Goal: Transaction & Acquisition: Purchase product/service

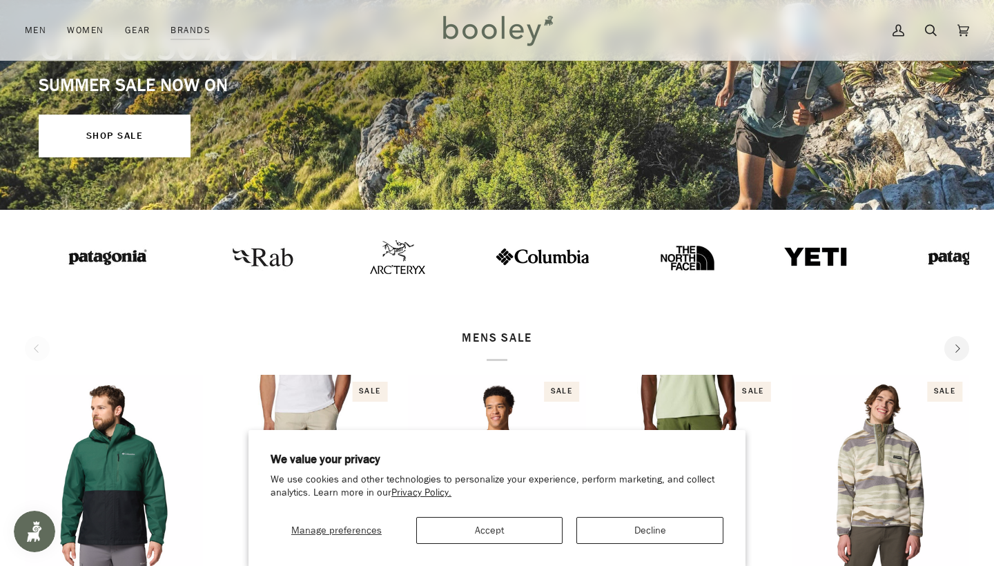
scroll to position [246, 0]
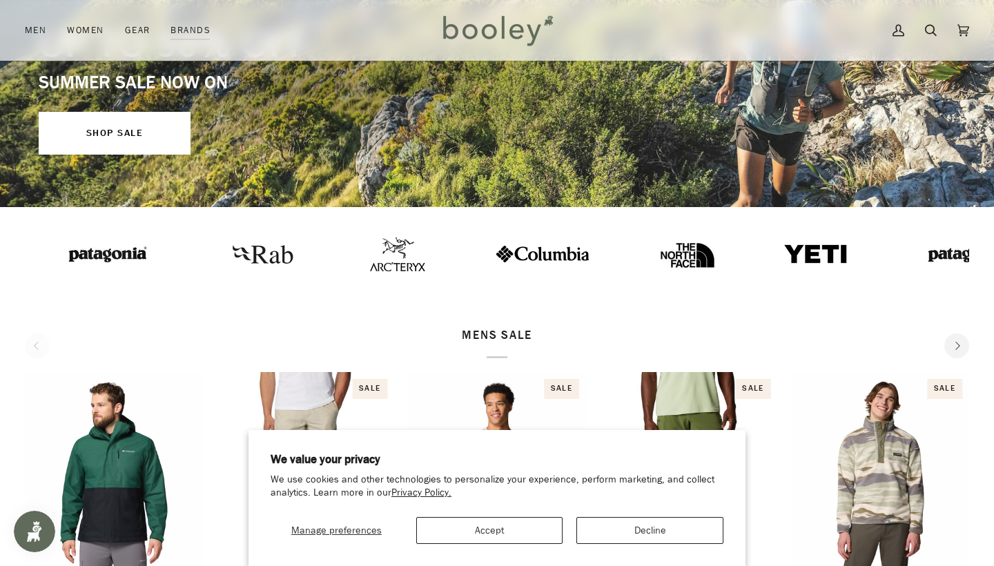
click at [370, 264] on img at bounding box center [386, 254] width 55 height 34
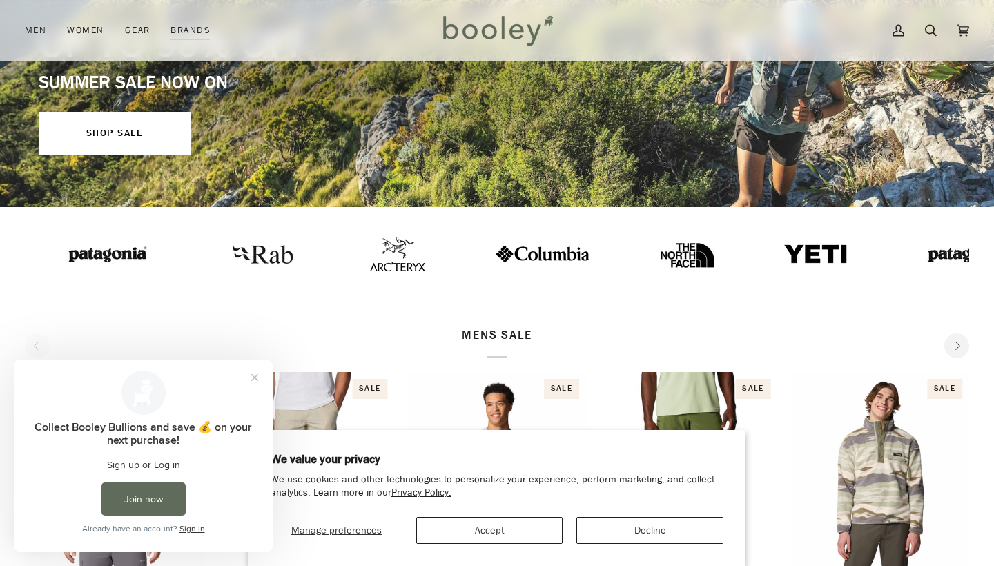
scroll to position [0, 0]
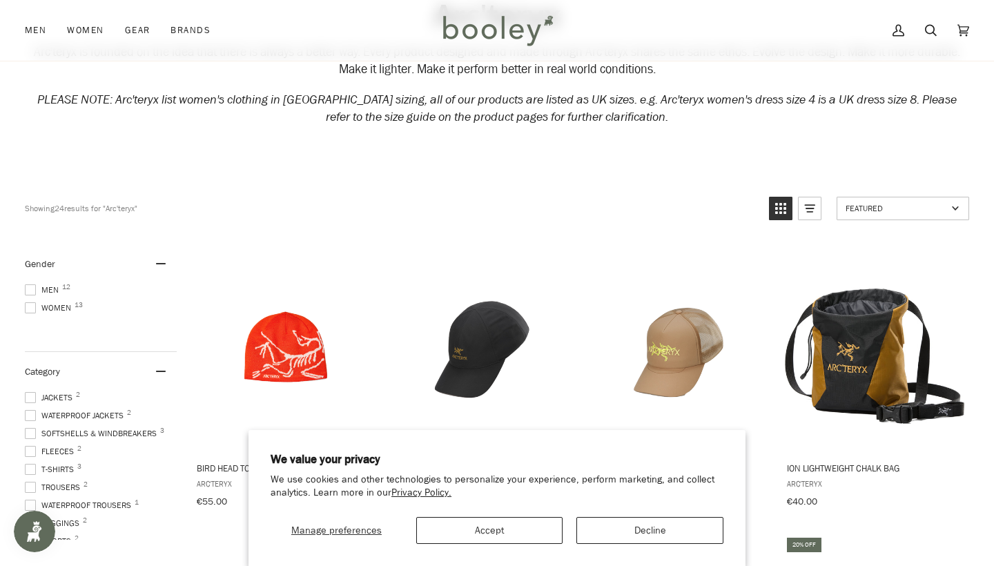
scroll to position [217, 0]
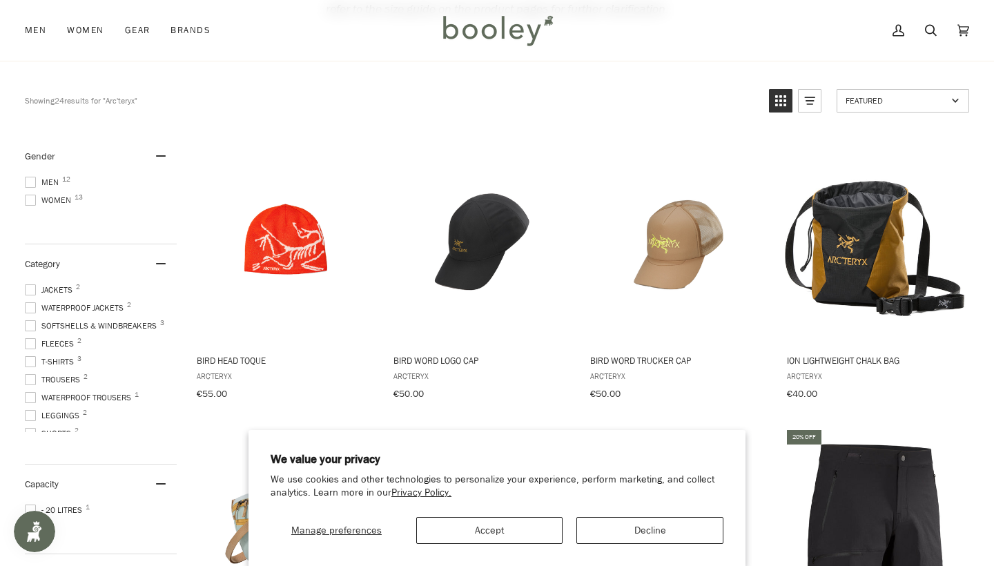
click at [645, 531] on button "Decline" at bounding box center [649, 530] width 147 height 27
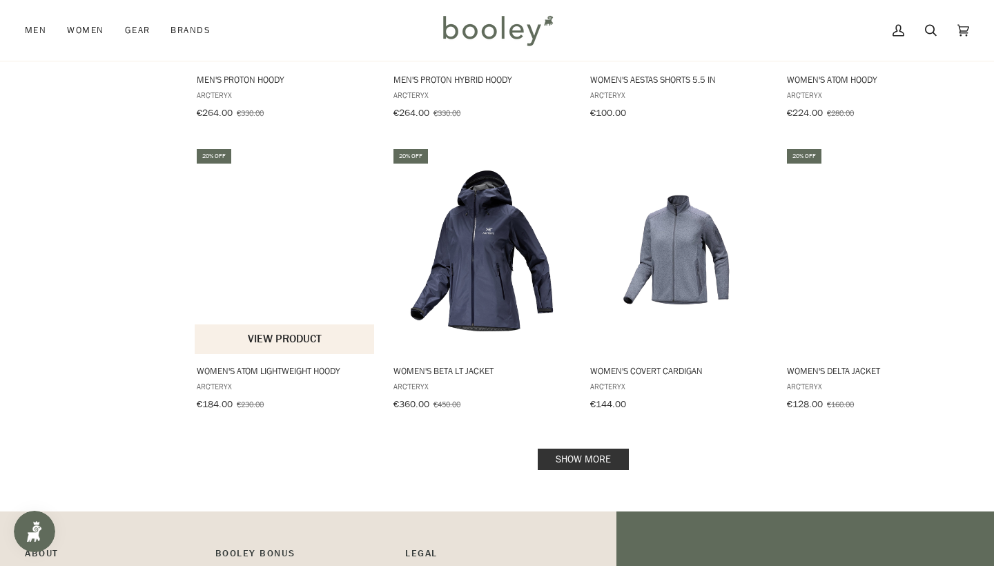
scroll to position [1413, 0]
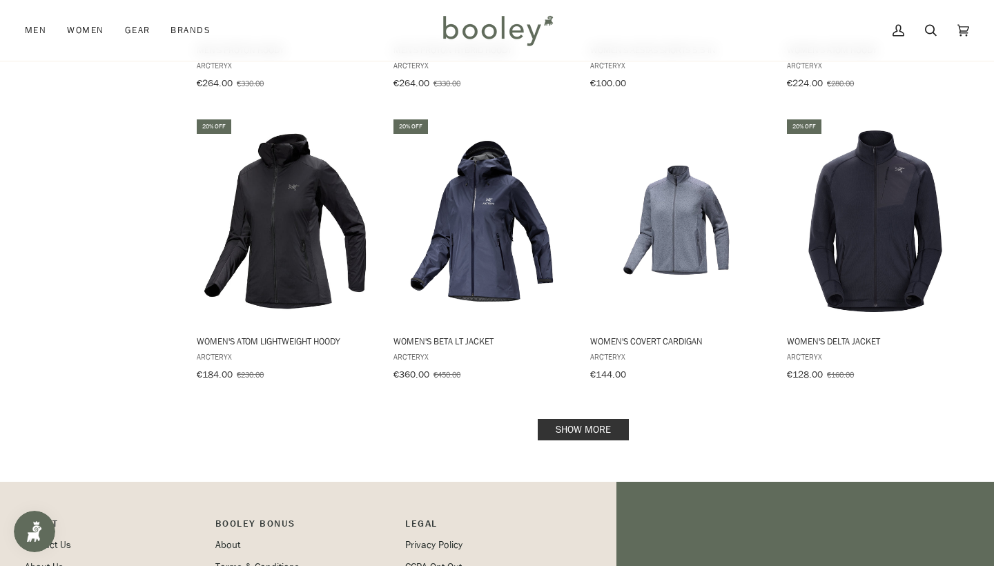
click at [582, 419] on link "Show more" at bounding box center [583, 429] width 91 height 21
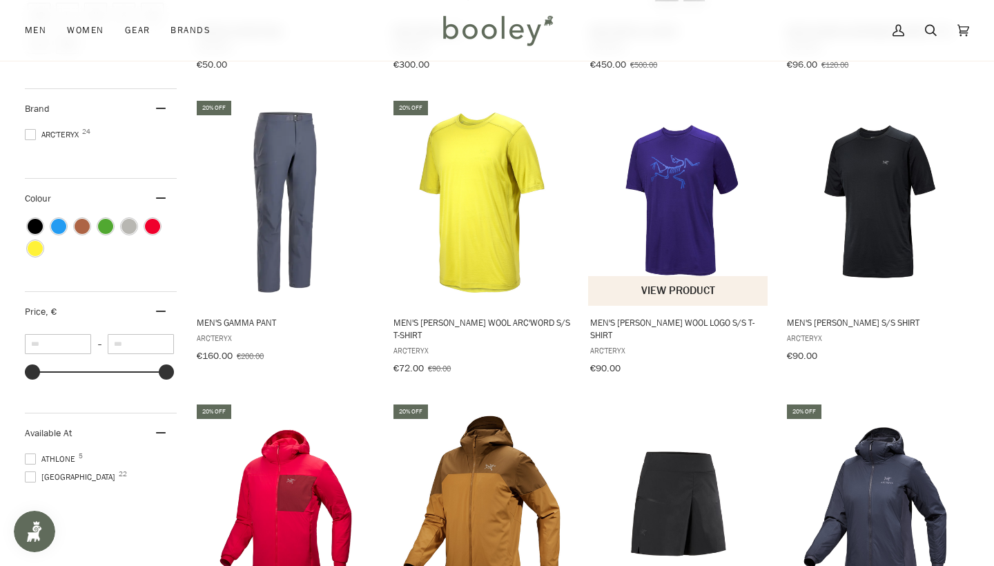
scroll to position [845, 0]
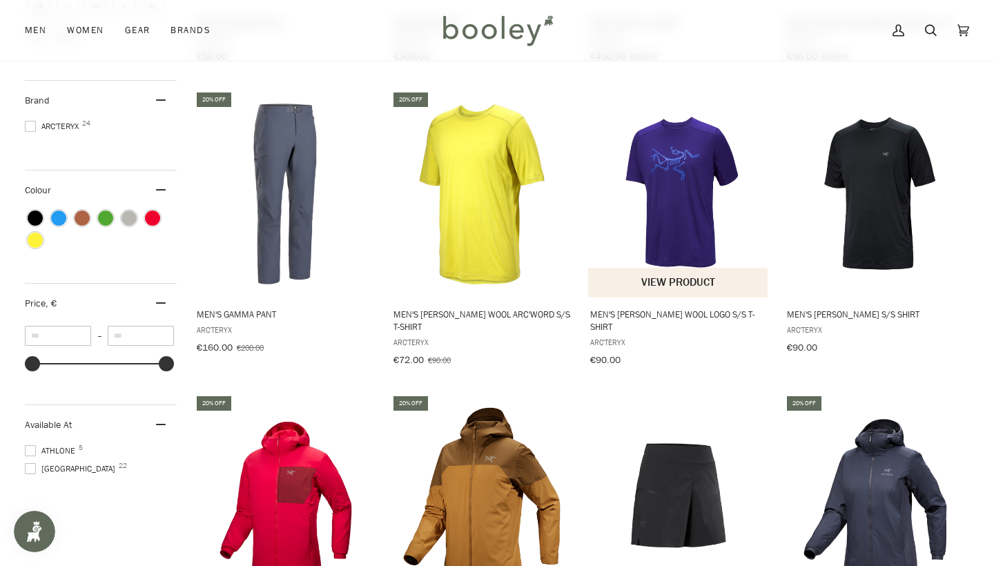
click at [694, 180] on img "Men's Ionia Merino Wool Logo S/S T-Shirt" at bounding box center [678, 194] width 181 height 181
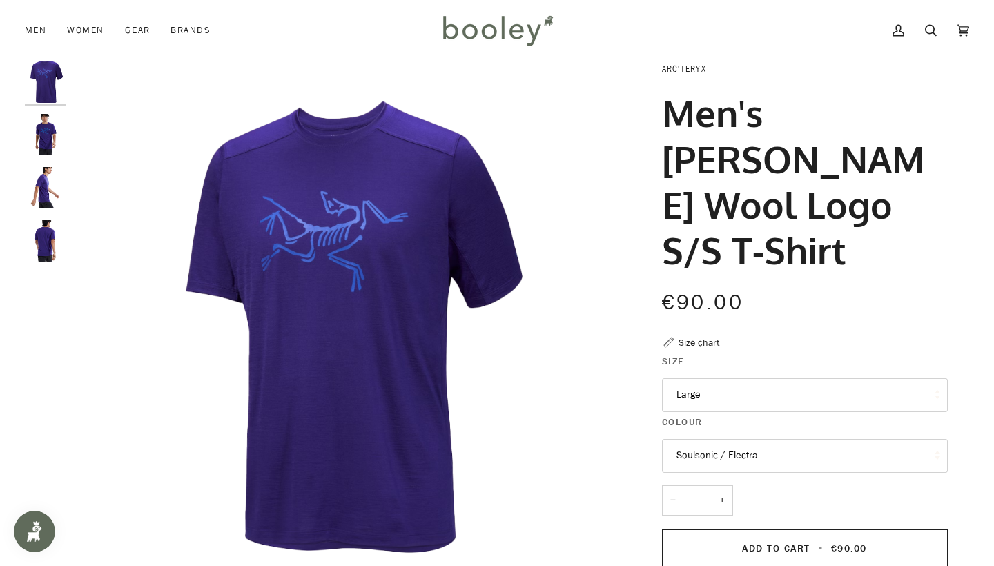
click at [43, 128] on img "Arc'teryx Men's Ionia Merino Wool Logo S/S T-Shirt Soulsonic / Electra - Booley…" at bounding box center [45, 134] width 41 height 41
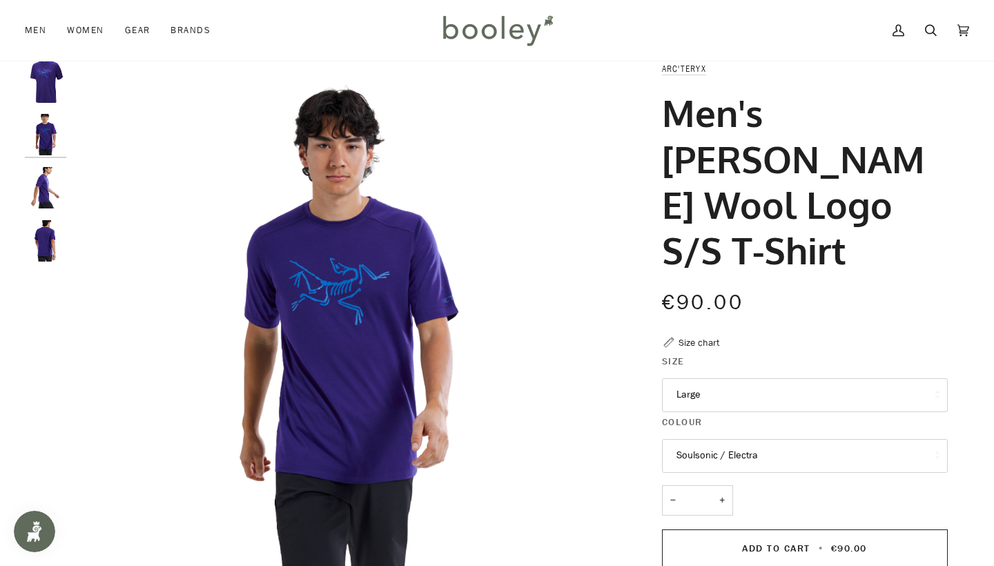
click at [40, 186] on img "Arc'teryx Men's Ionia Merino Wool Logo S/S T-Shirt Soulsonic / Electra - Booley…" at bounding box center [45, 187] width 41 height 41
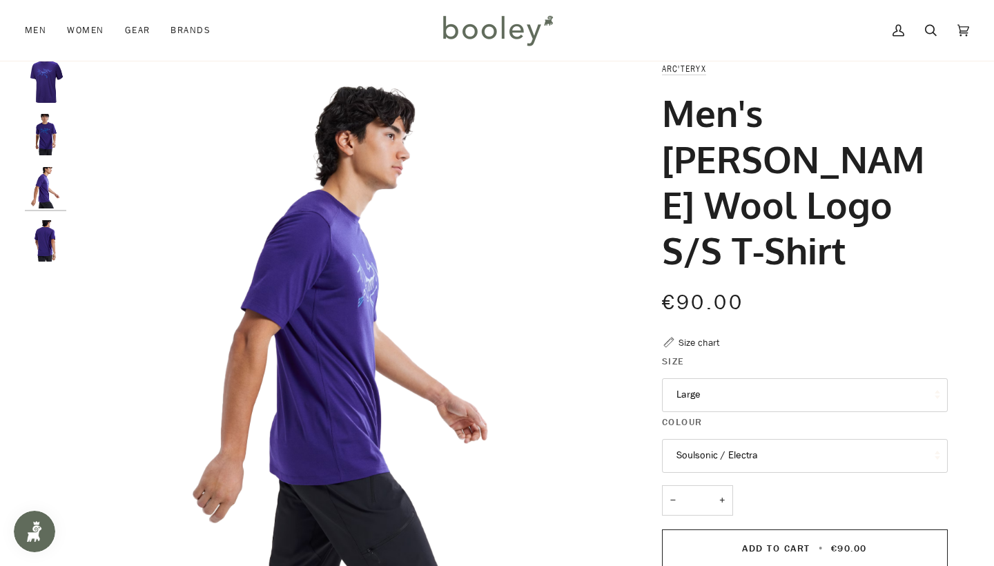
click at [36, 231] on img "Arc'teryx Men's Ionia Merino Wool Logo S/S T-Shirt Soulsonic / Electra - Booley…" at bounding box center [45, 240] width 41 height 41
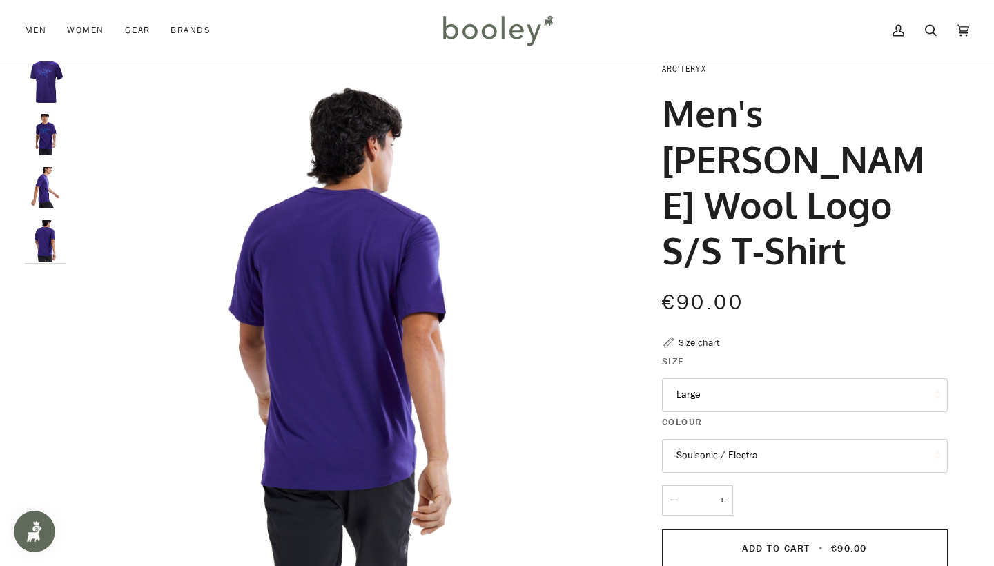
click at [41, 179] on img "Arc'teryx Men's Ionia Merino Wool Logo S/S T-Shirt Soulsonic / Electra - Booley…" at bounding box center [45, 187] width 41 height 41
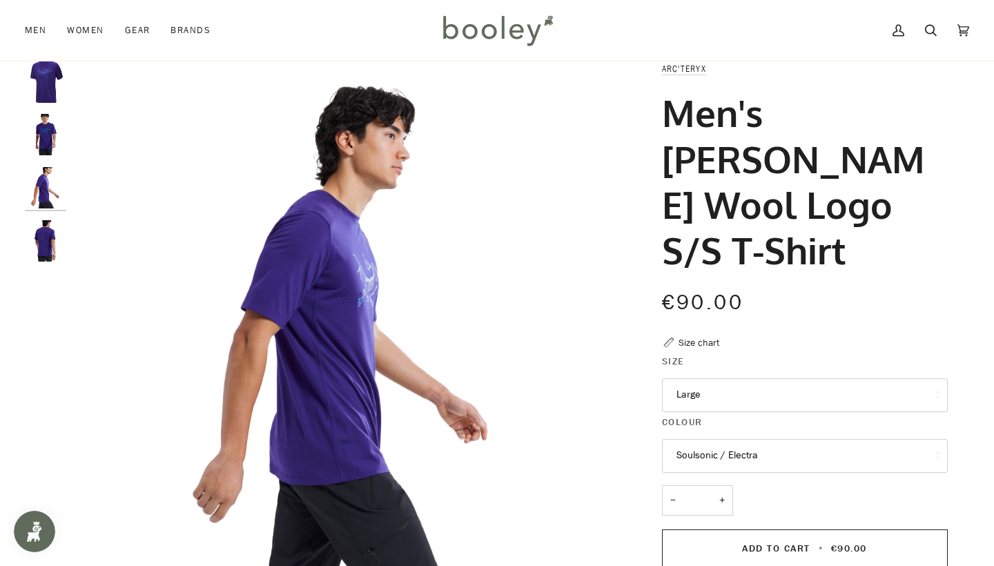
click at [46, 135] on img "Arc'teryx Men's Ionia Merino Wool Logo S/S T-Shirt Soulsonic / Electra - Booley…" at bounding box center [45, 134] width 41 height 41
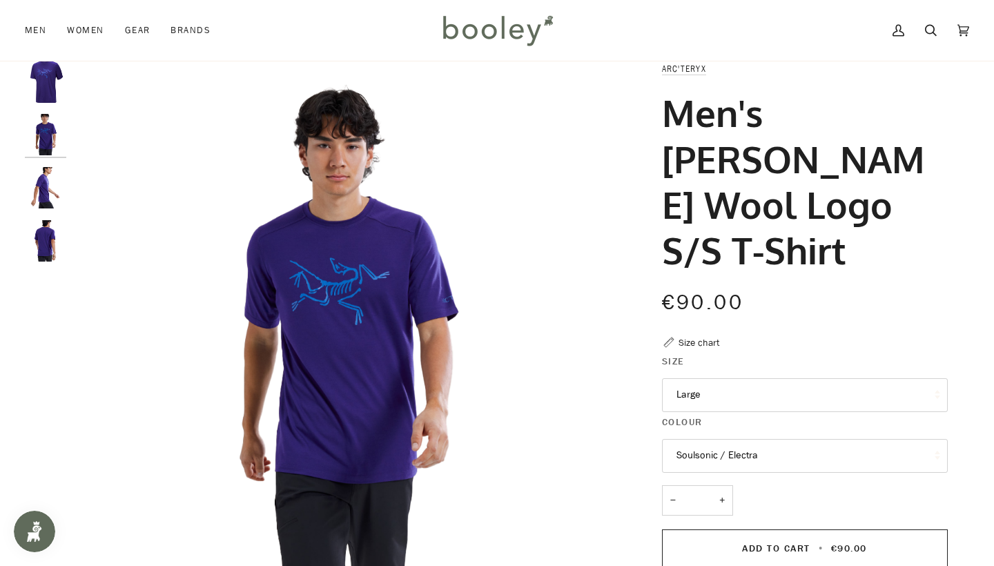
click at [52, 81] on img "Arc'teryx Men's Ionia Merino Wool Logo S/S T-Shirt Soulsonic / Electra - Booley…" at bounding box center [45, 81] width 41 height 41
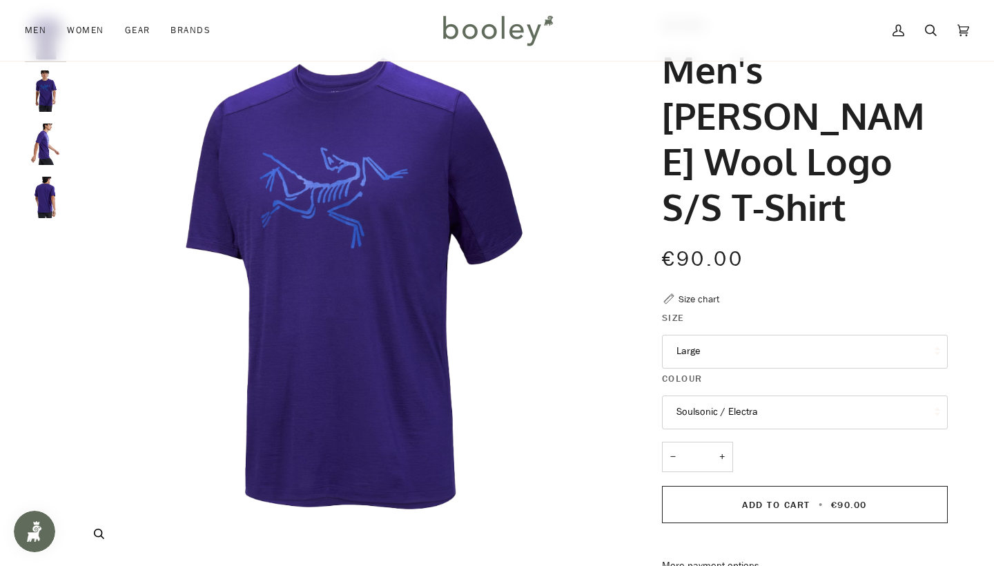
scroll to position [86, 0]
